Goal: Check status

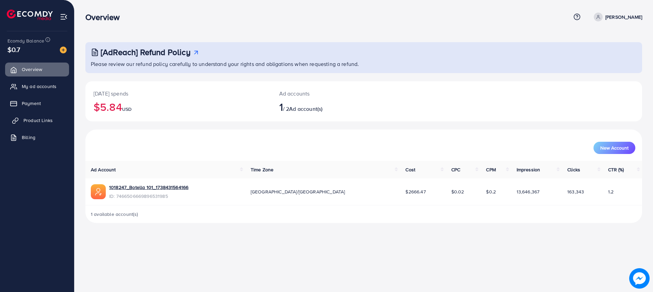
click at [31, 123] on span "Product Links" at bounding box center [37, 120] width 29 height 7
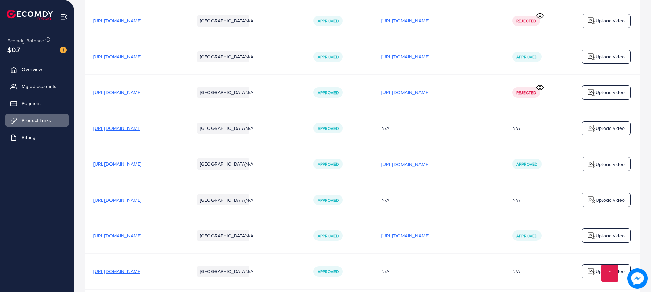
scroll to position [1174, 0]
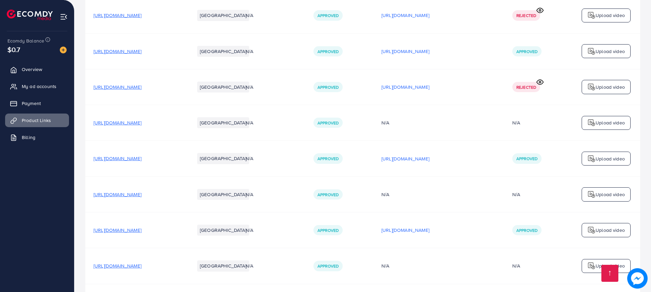
drag, startPoint x: 258, startPoint y: 188, endPoint x: 299, endPoint y: 211, distance: 46.6
drag, startPoint x: 300, startPoint y: 248, endPoint x: 296, endPoint y: 247, distance: 4.2
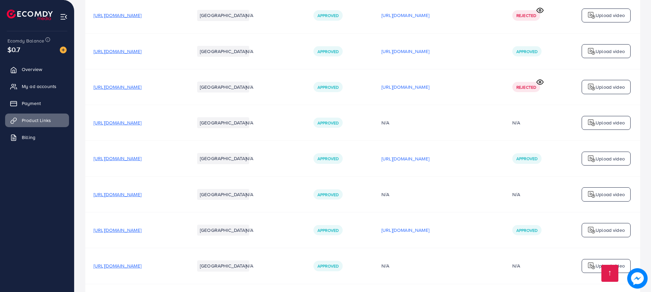
drag, startPoint x: 296, startPoint y: 247, endPoint x: 259, endPoint y: 190, distance: 67.6
copy div "We cannot approve this product as it does not comply with TikTok's copyright re…"
